Goal: Task Accomplishment & Management: Manage account settings

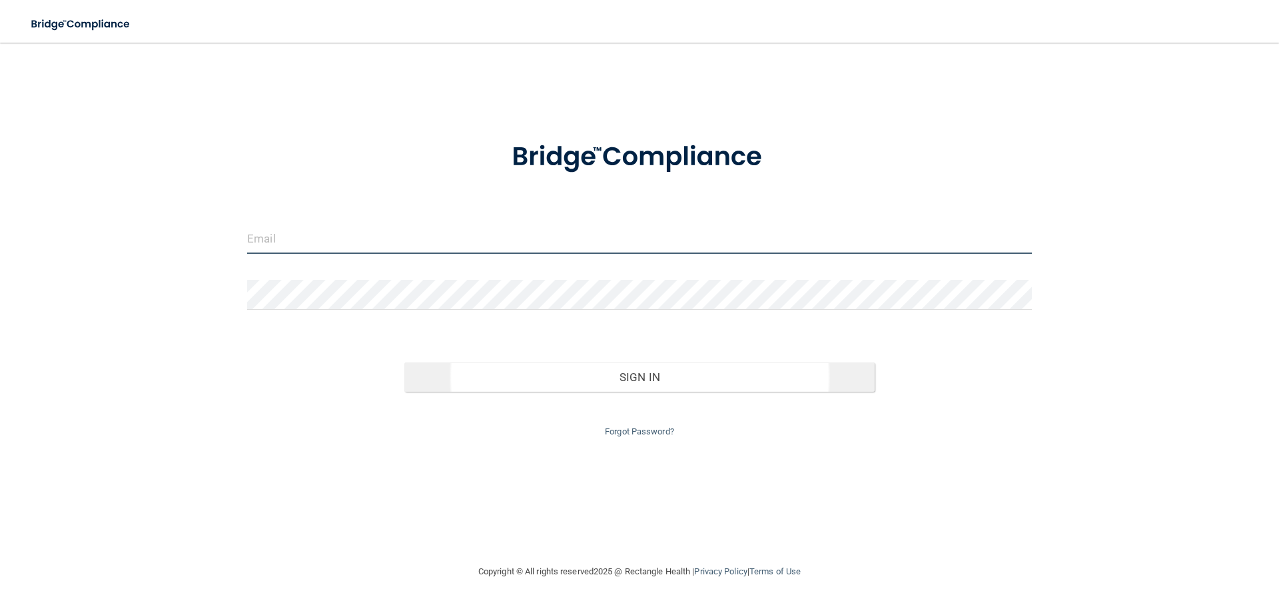
type input "[PERSON_NAME][EMAIL_ADDRESS][DOMAIN_NAME]"
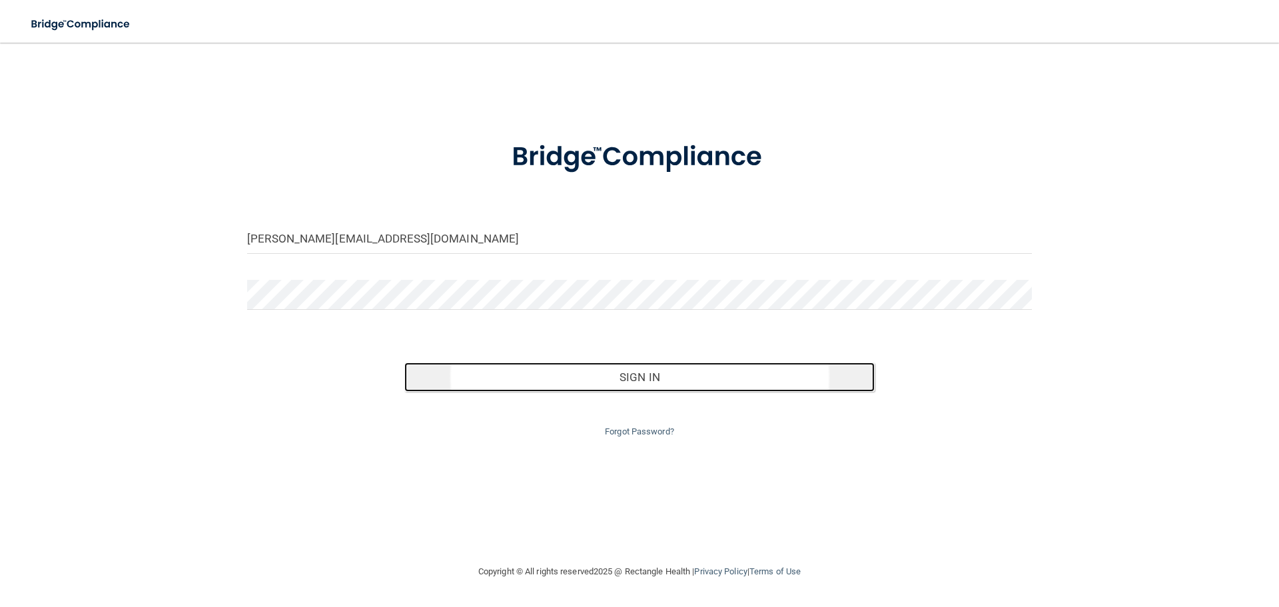
click at [649, 374] on button "Sign In" at bounding box center [639, 376] width 471 height 29
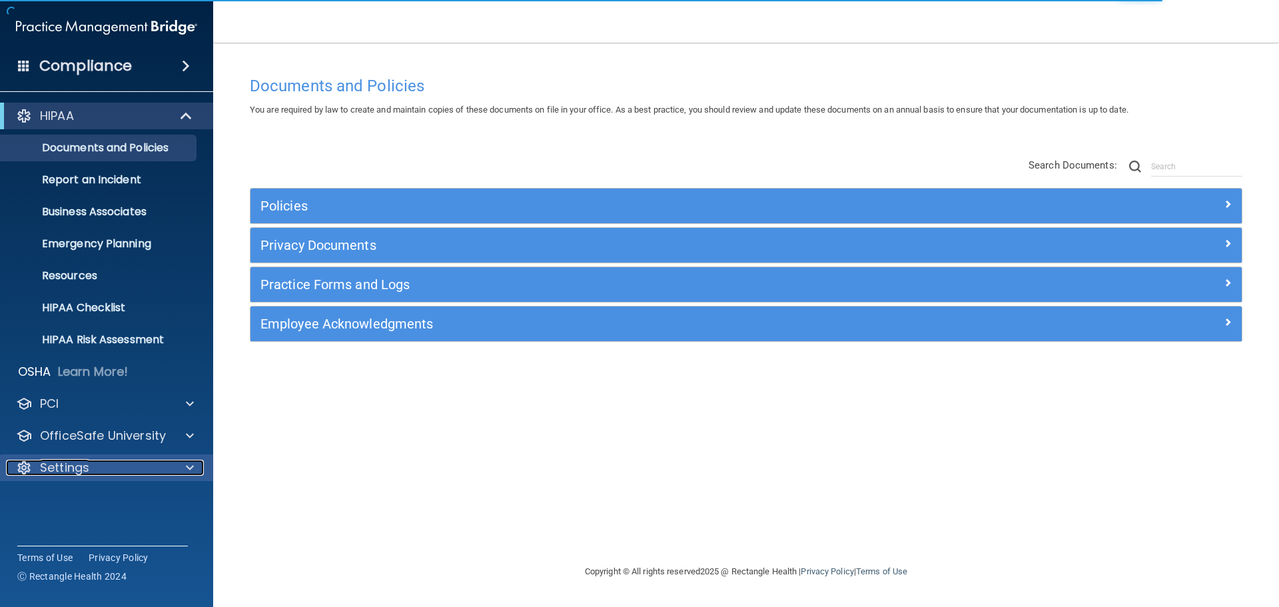
click at [186, 468] on div at bounding box center [187, 468] width 33 height 16
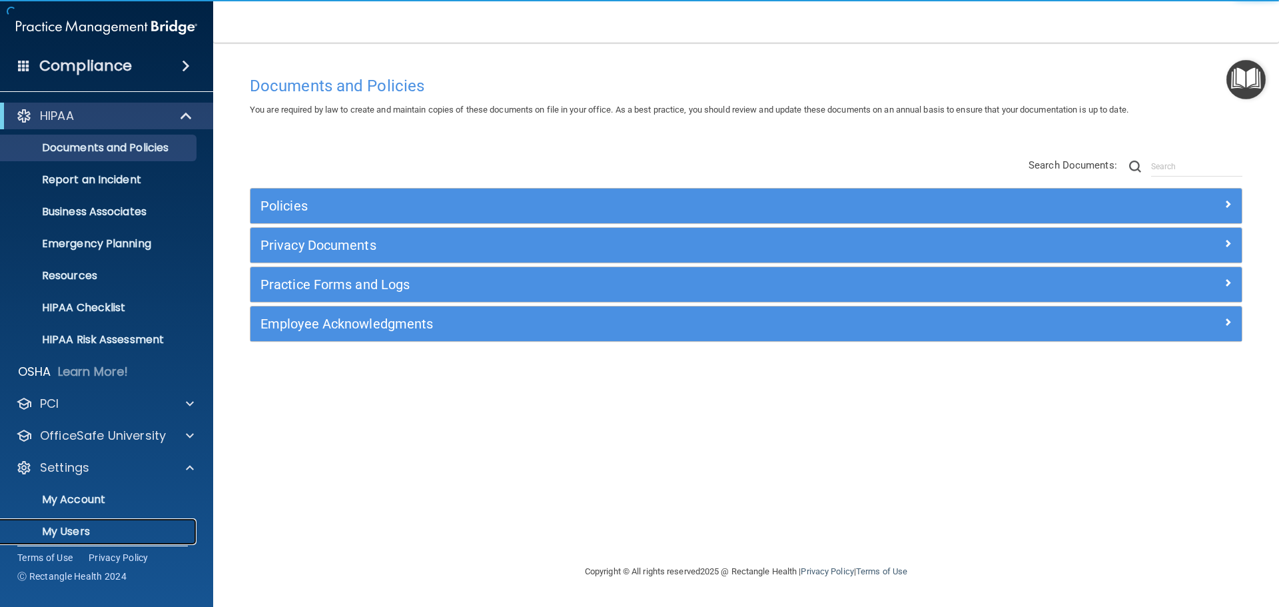
click at [62, 530] on p "My Users" at bounding box center [100, 531] width 182 height 13
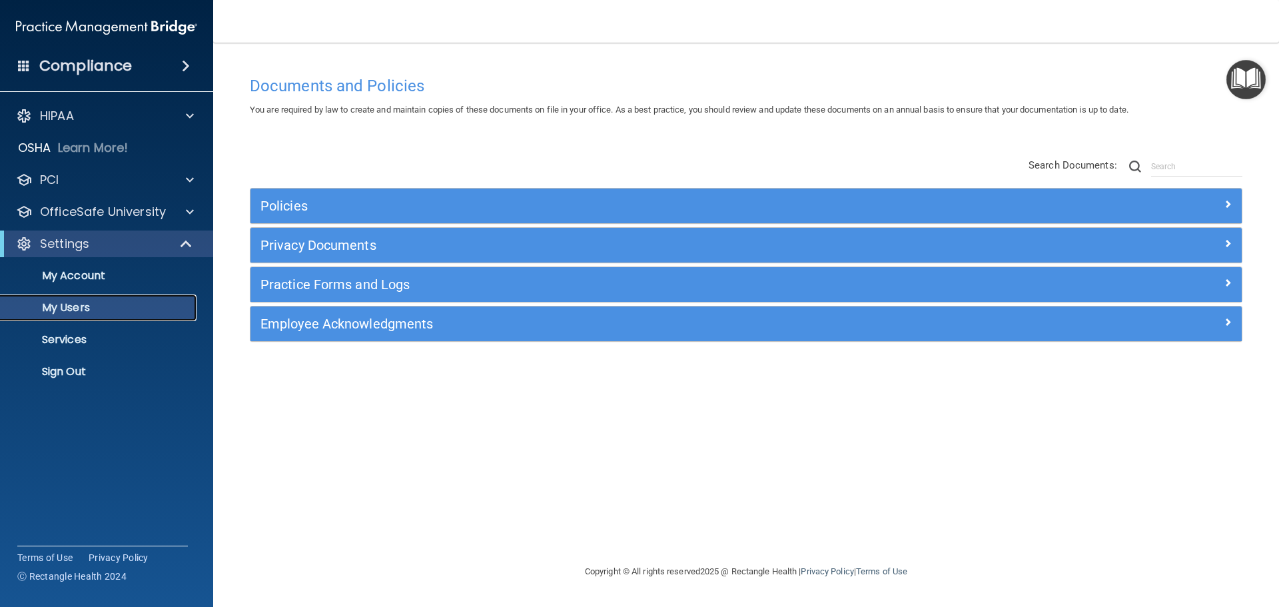
select select "20"
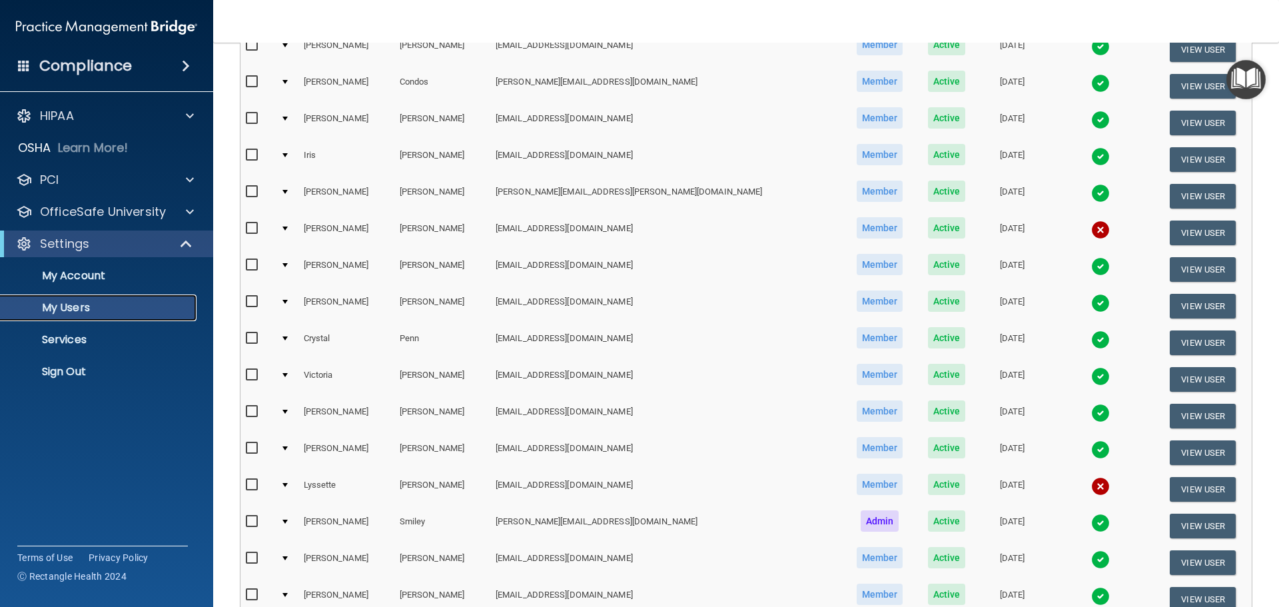
scroll to position [200, 0]
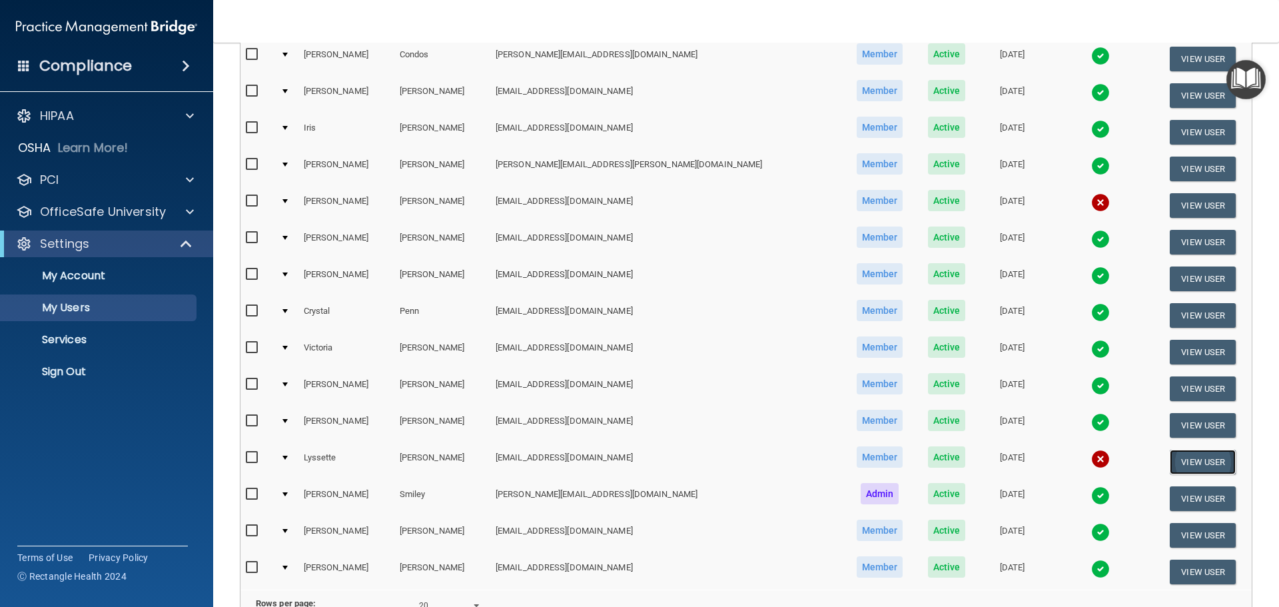
click at [1173, 460] on button "View User" at bounding box center [1202, 462] width 66 height 25
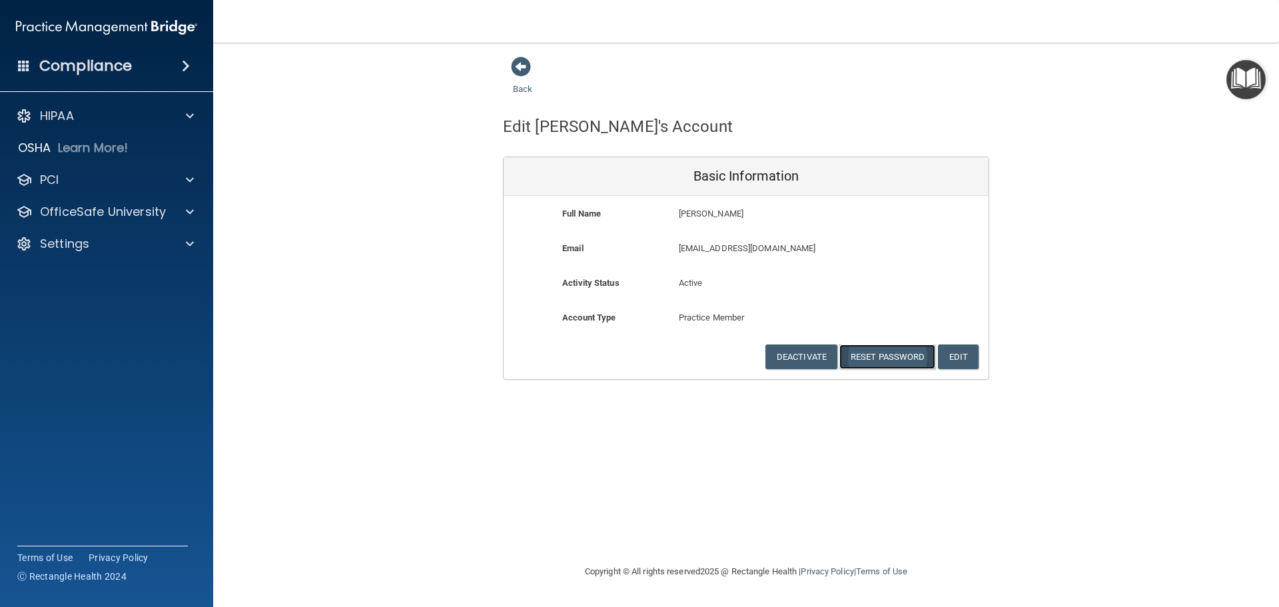
click at [888, 357] on button "Reset Password" at bounding box center [887, 356] width 96 height 25
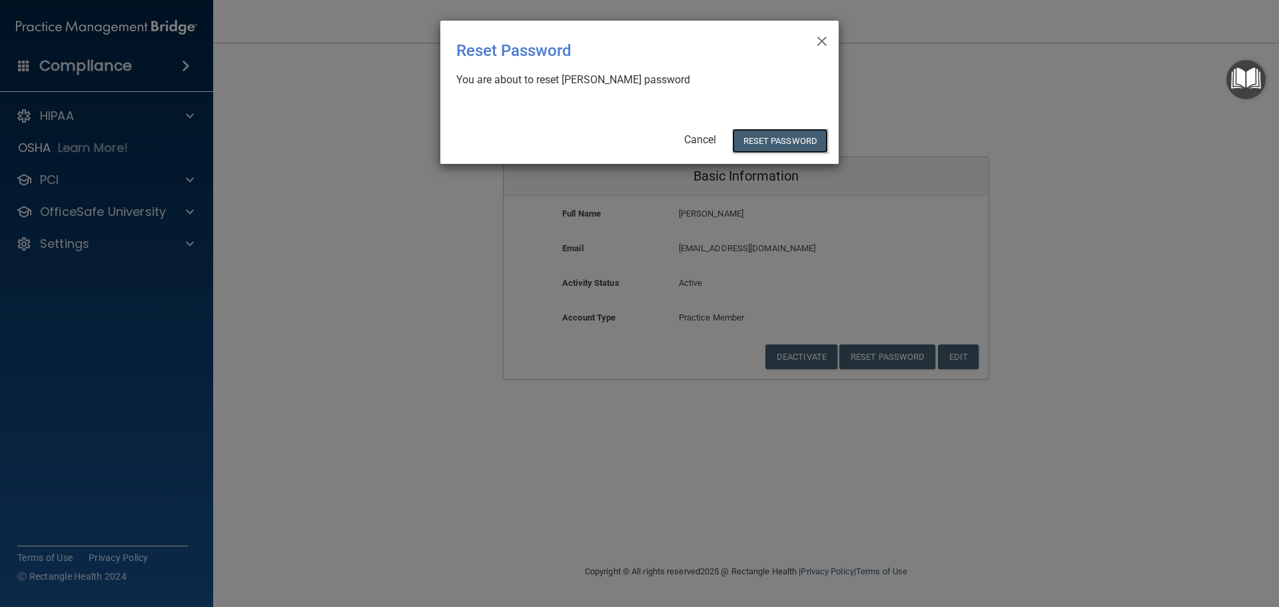
drag, startPoint x: 795, startPoint y: 139, endPoint x: 784, endPoint y: 155, distance: 19.2
click at [794, 141] on button "Reset Password" at bounding box center [780, 141] width 96 height 25
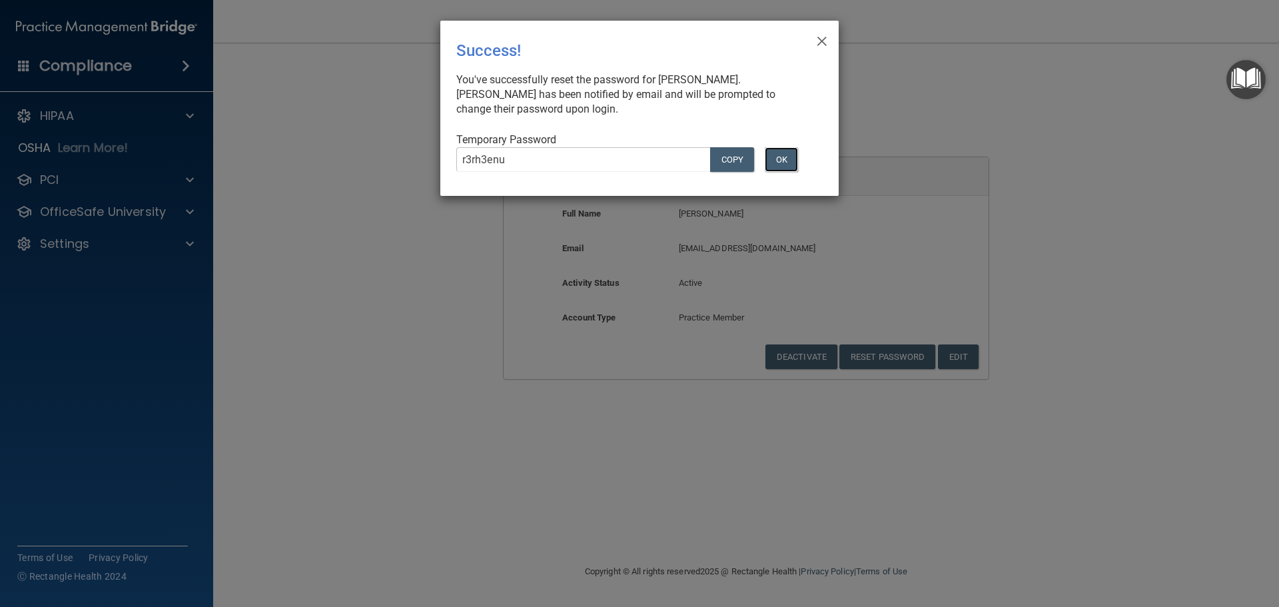
click at [785, 163] on button "OK" at bounding box center [781, 159] width 33 height 25
